Goal: Information Seeking & Learning: Learn about a topic

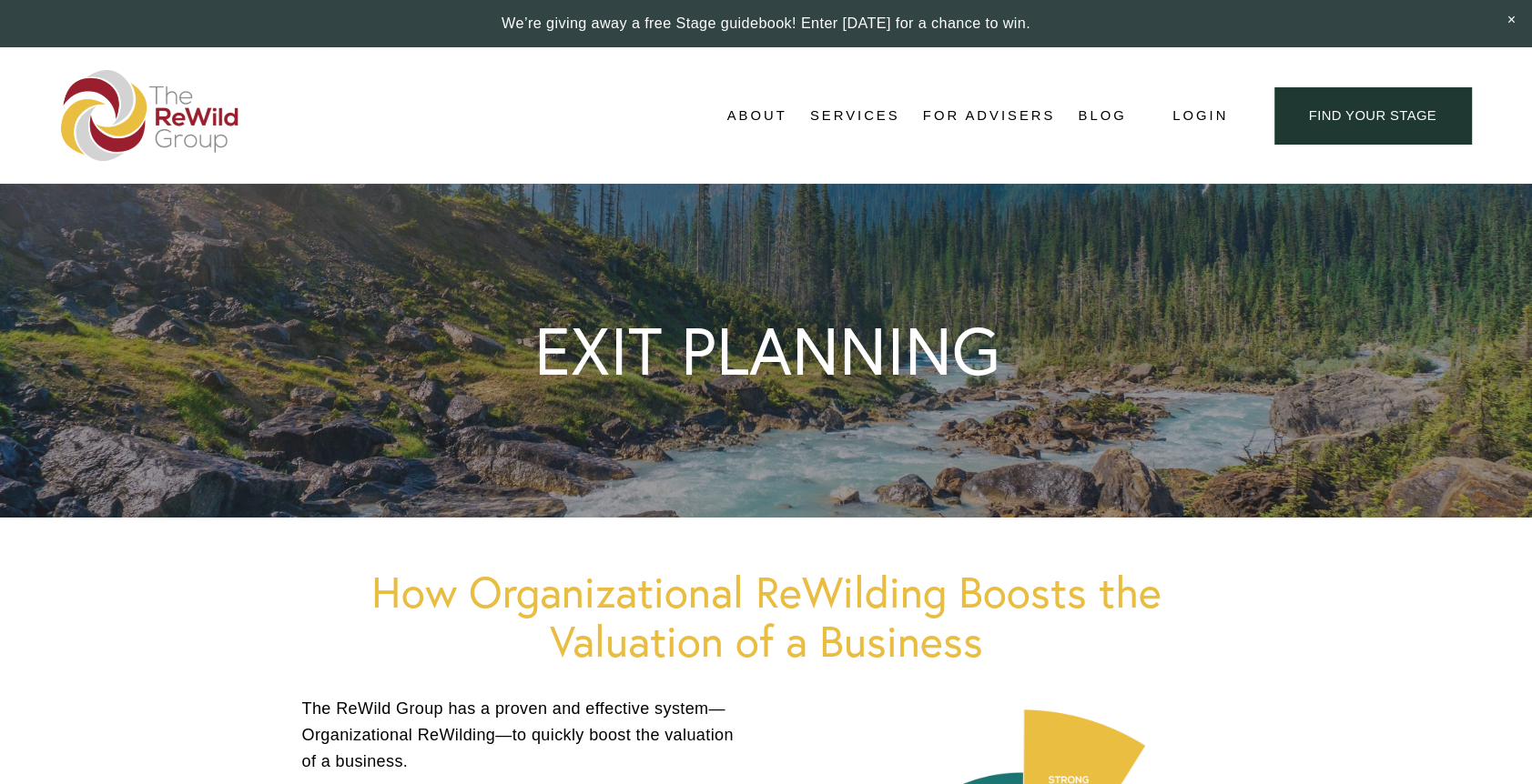
click at [960, 111] on link "For Advisers" at bounding box center [988, 115] width 132 height 28
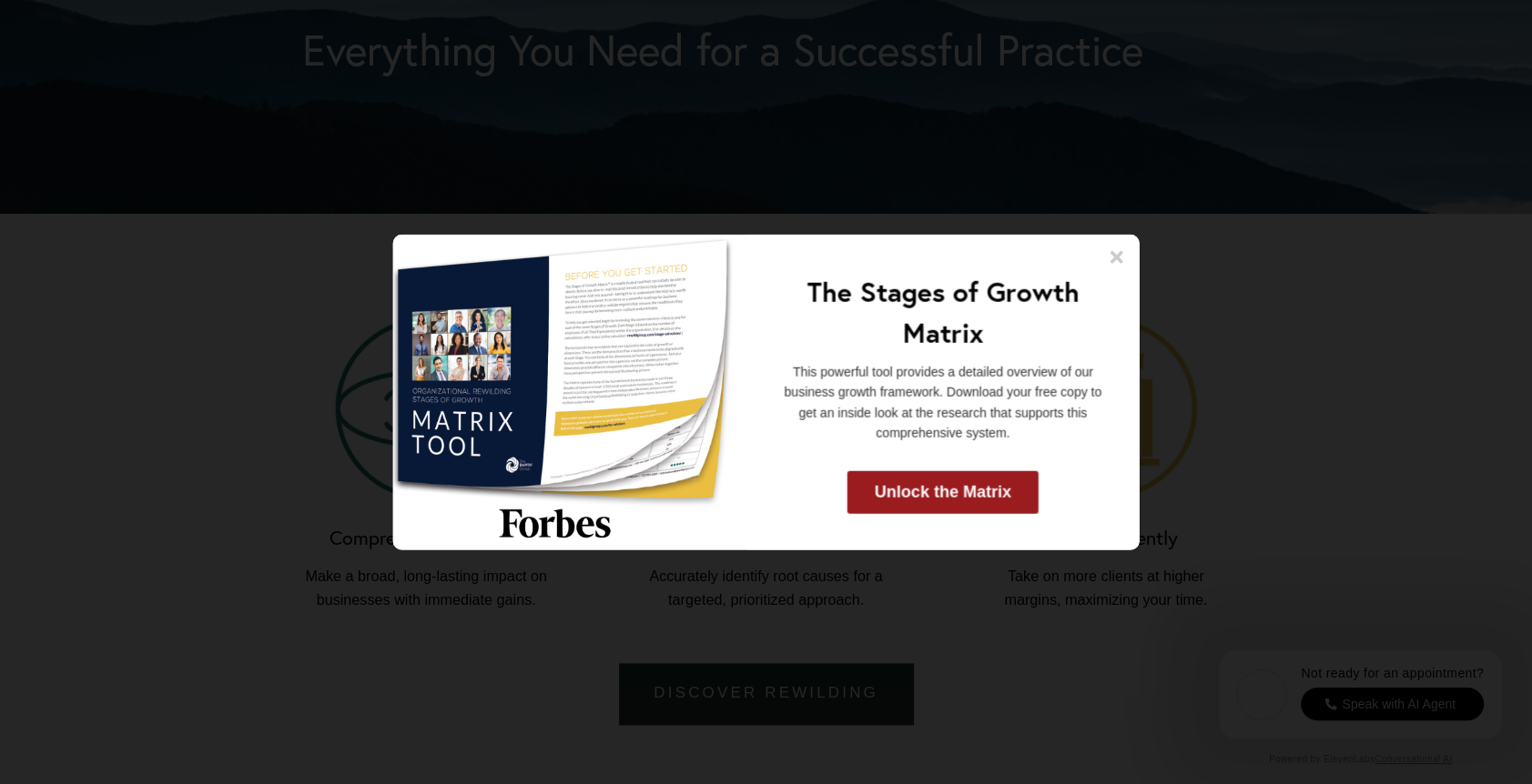
scroll to position [1729, 0]
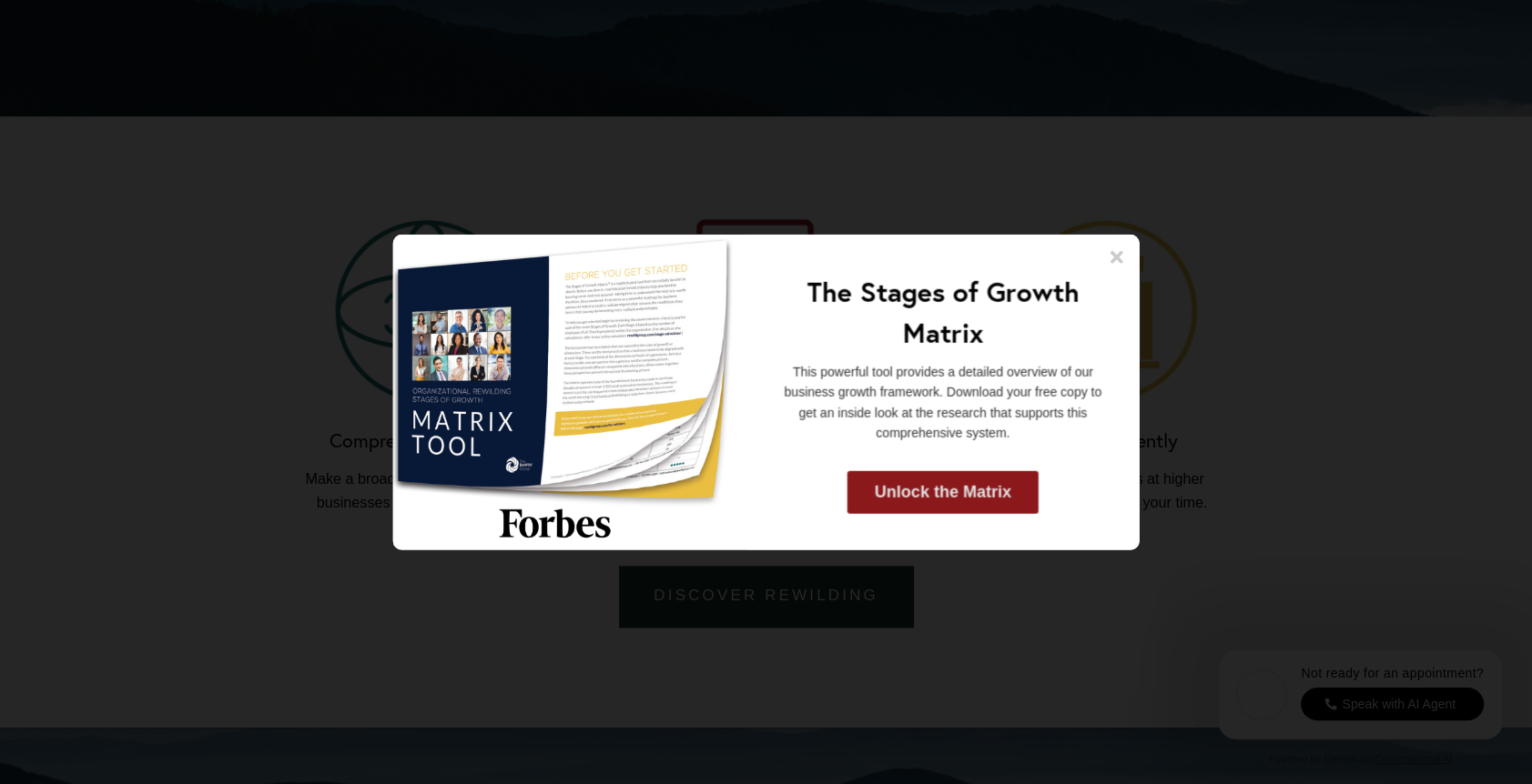
click at [968, 492] on link "Unlock the Matrix" at bounding box center [943, 491] width 191 height 42
